Goal: Task Accomplishment & Management: Manage account settings

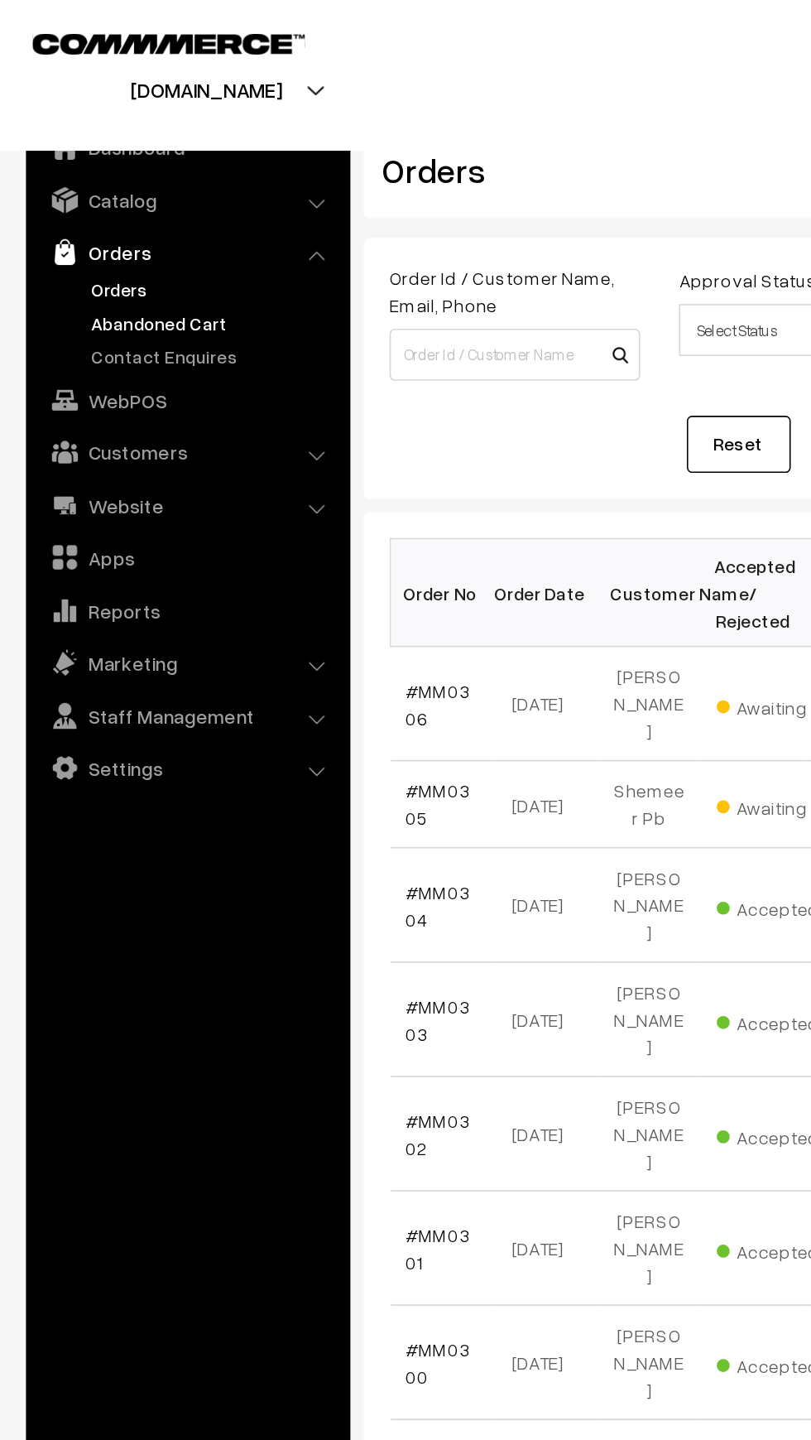
click at [55, 204] on link "Abandoned Cart" at bounding box center [136, 205] width 164 height 17
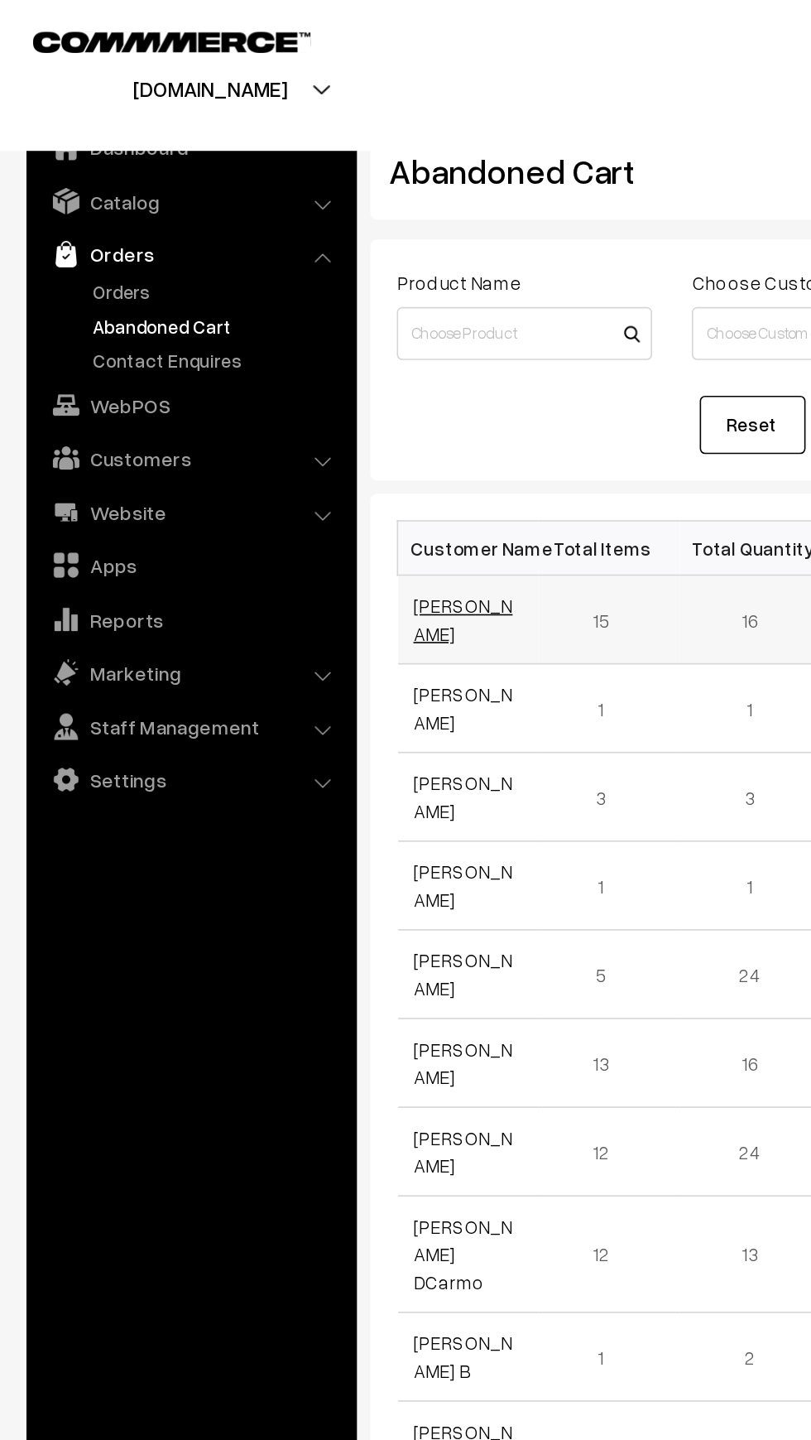
click at [296, 392] on link "Saumya goyal" at bounding box center [290, 388] width 62 height 31
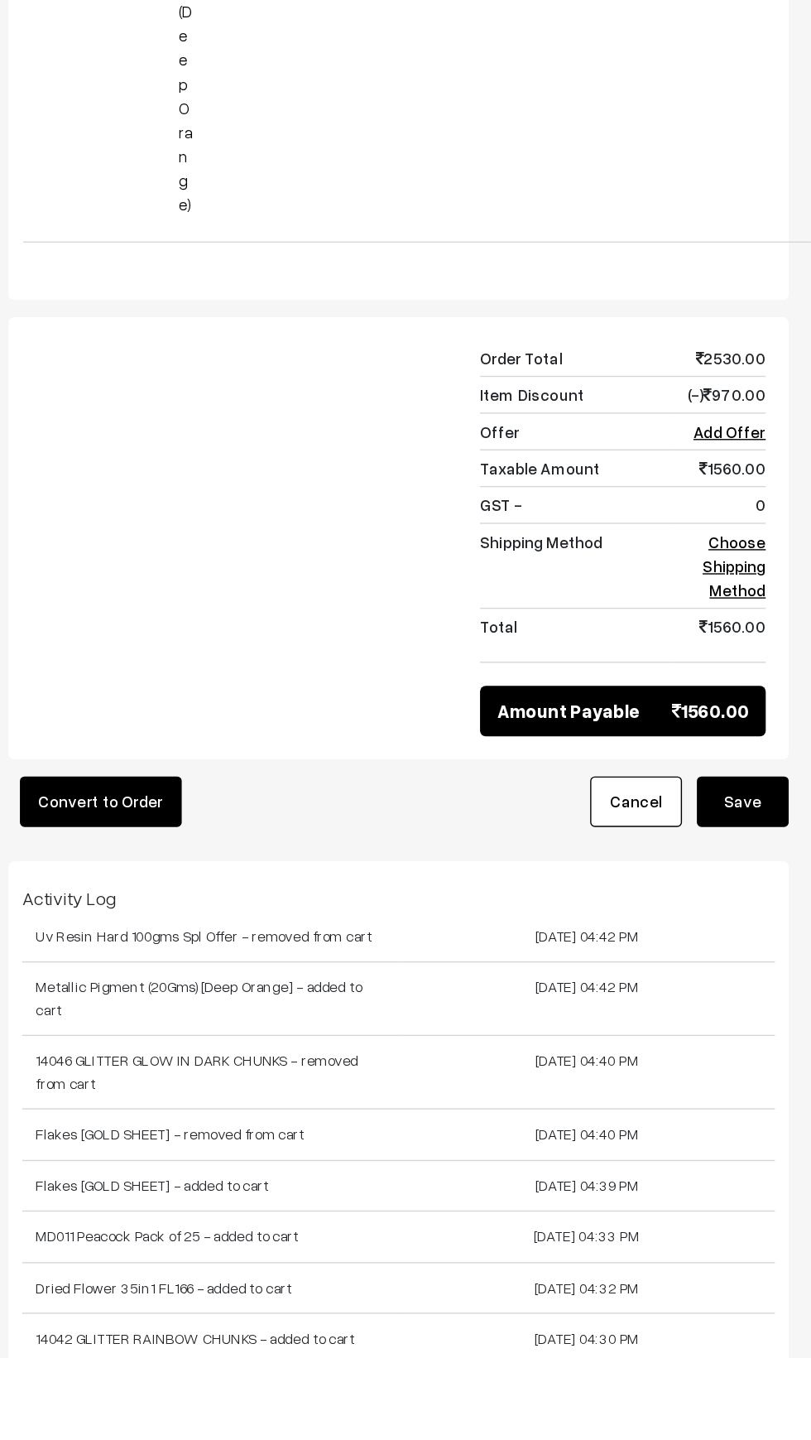
scroll to position [6252, 0]
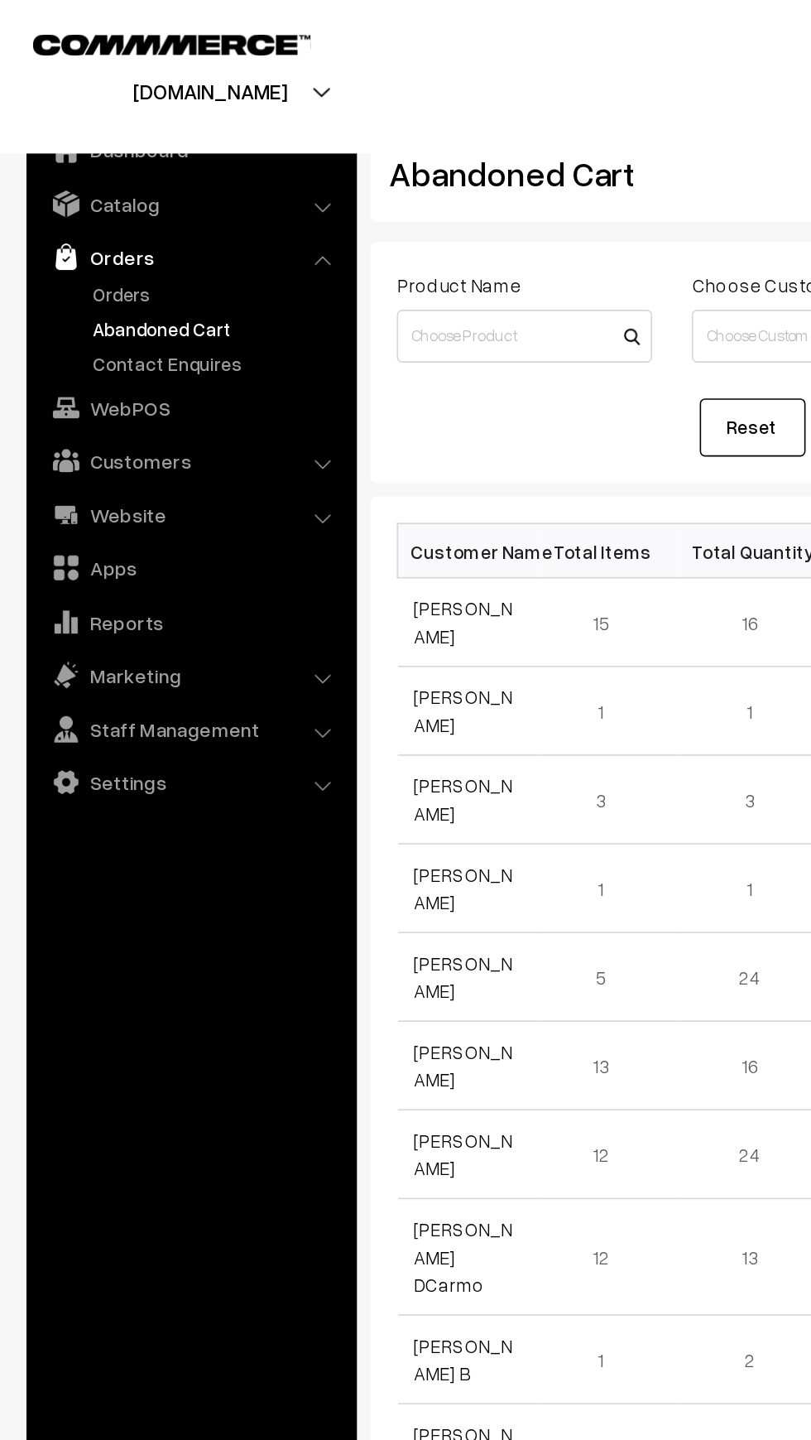
click at [86, 171] on link "Orders" at bounding box center [119, 161] width 197 height 30
click at [92, 186] on link "Orders" at bounding box center [136, 184] width 164 height 17
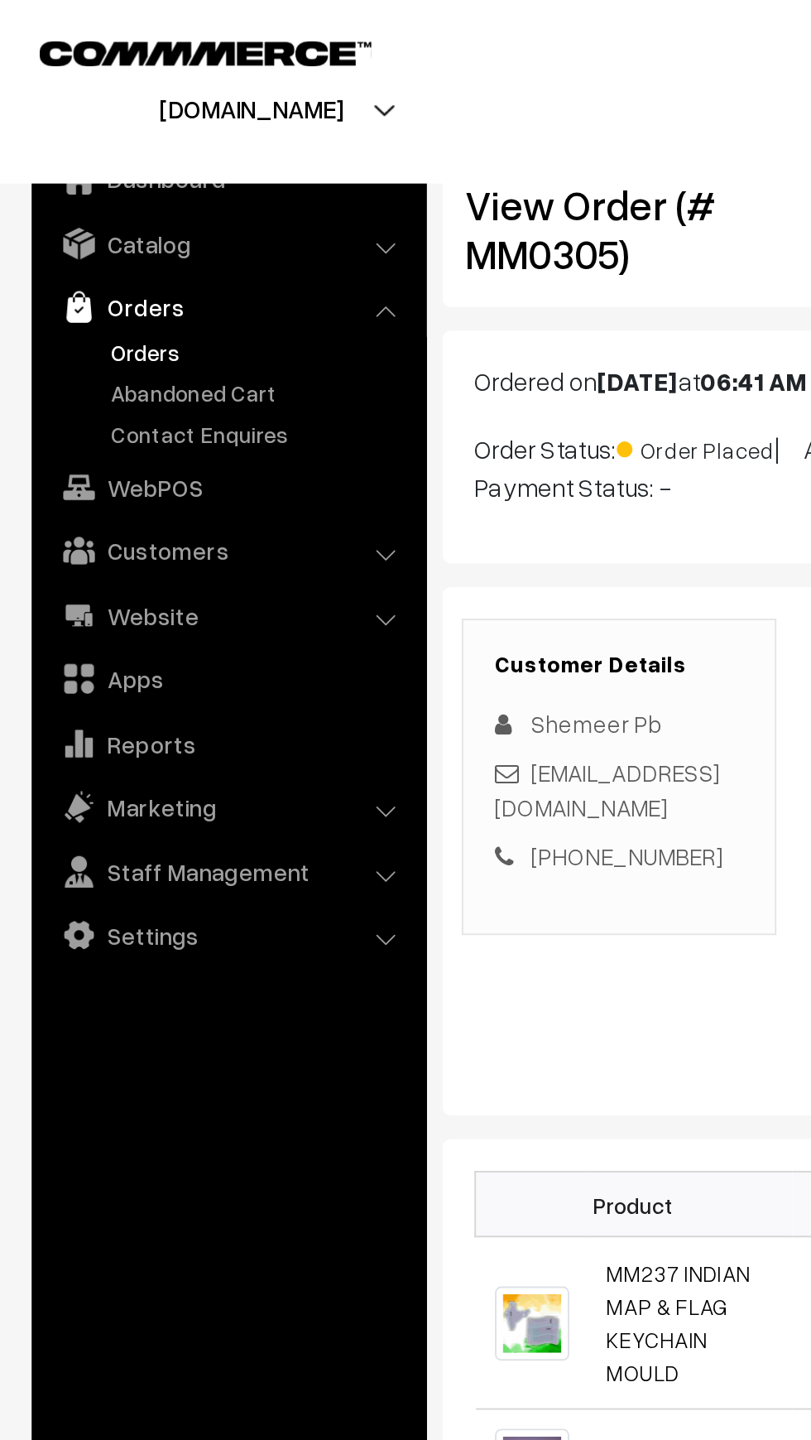
click at [75, 182] on link "Orders" at bounding box center [136, 184] width 164 height 17
click at [74, 200] on link "Abandoned Cart" at bounding box center [136, 205] width 164 height 17
click at [60, 166] on link "Orders" at bounding box center [119, 161] width 197 height 30
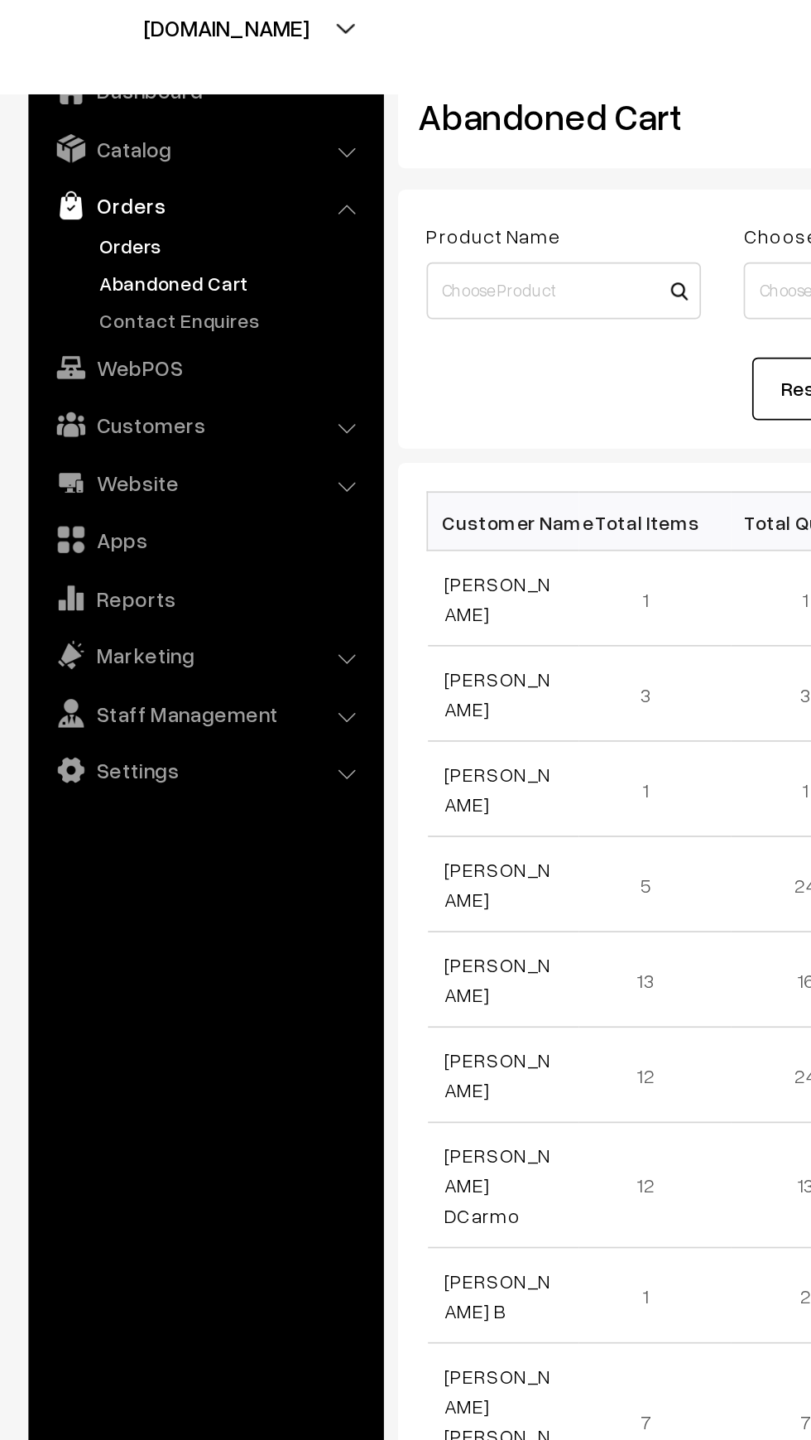
click at [66, 183] on link "Orders" at bounding box center [136, 184] width 164 height 17
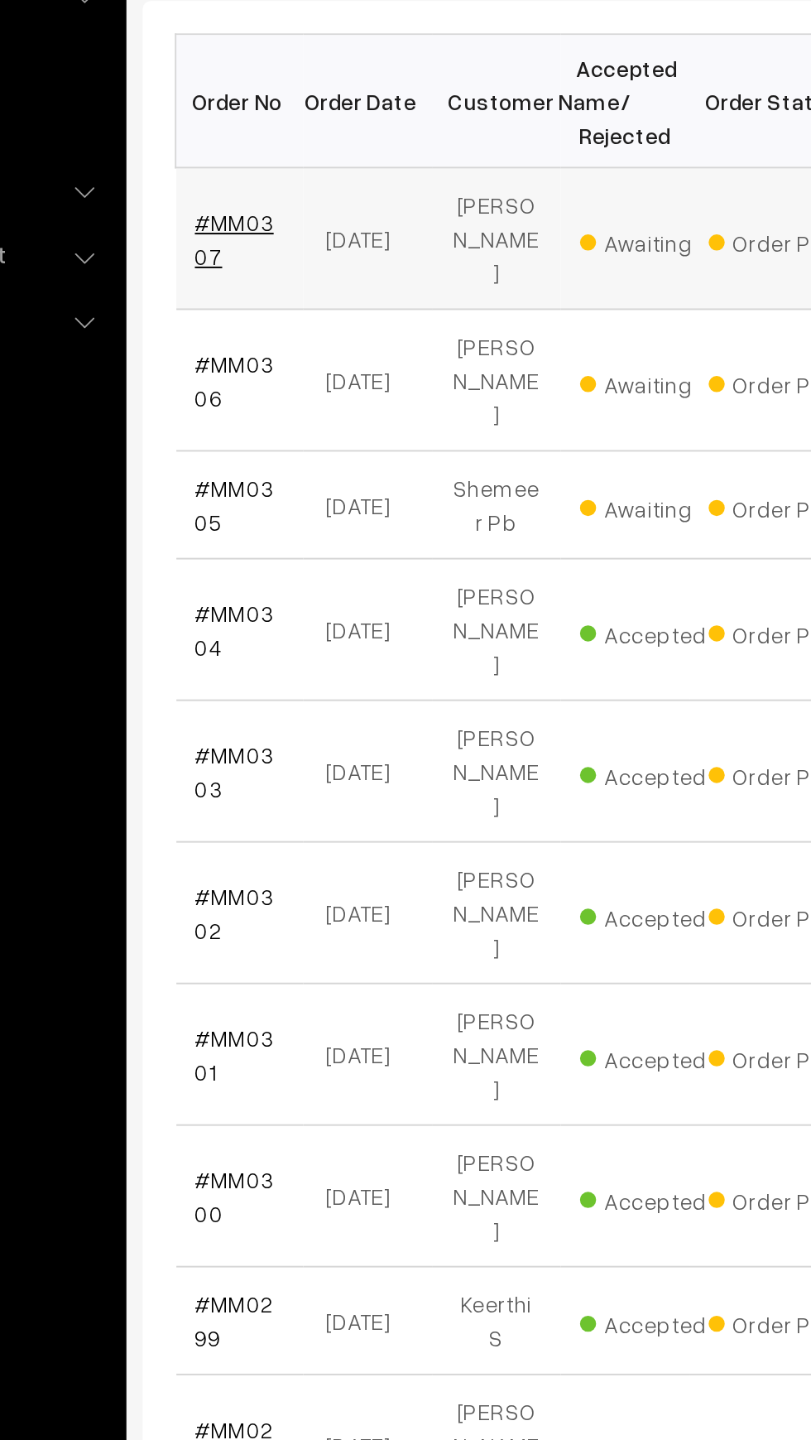
click at [268, 433] on link "#MM0307" at bounding box center [279, 448] width 41 height 31
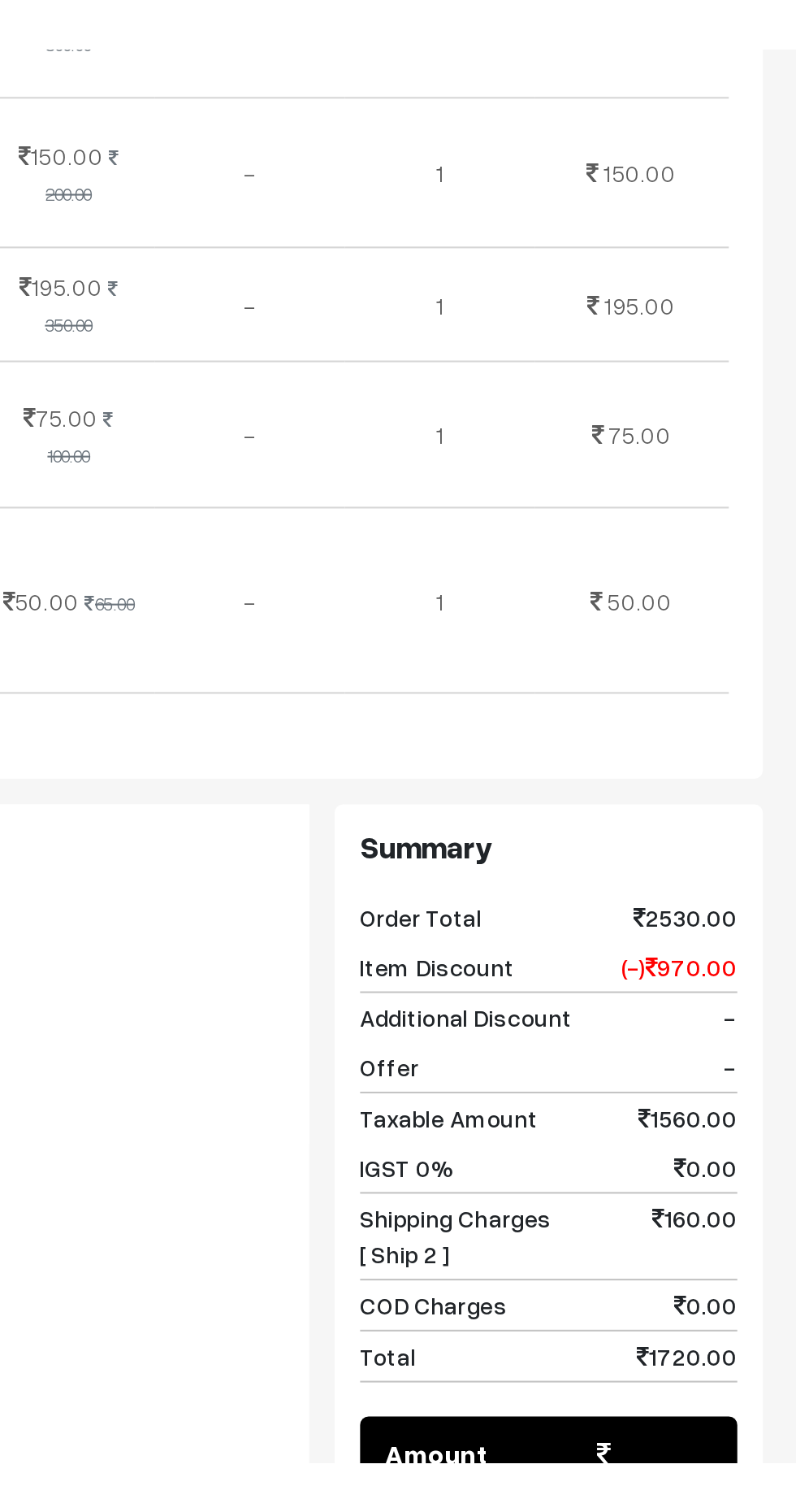
scroll to position [676, 0]
